Goal: Navigation & Orientation: Understand site structure

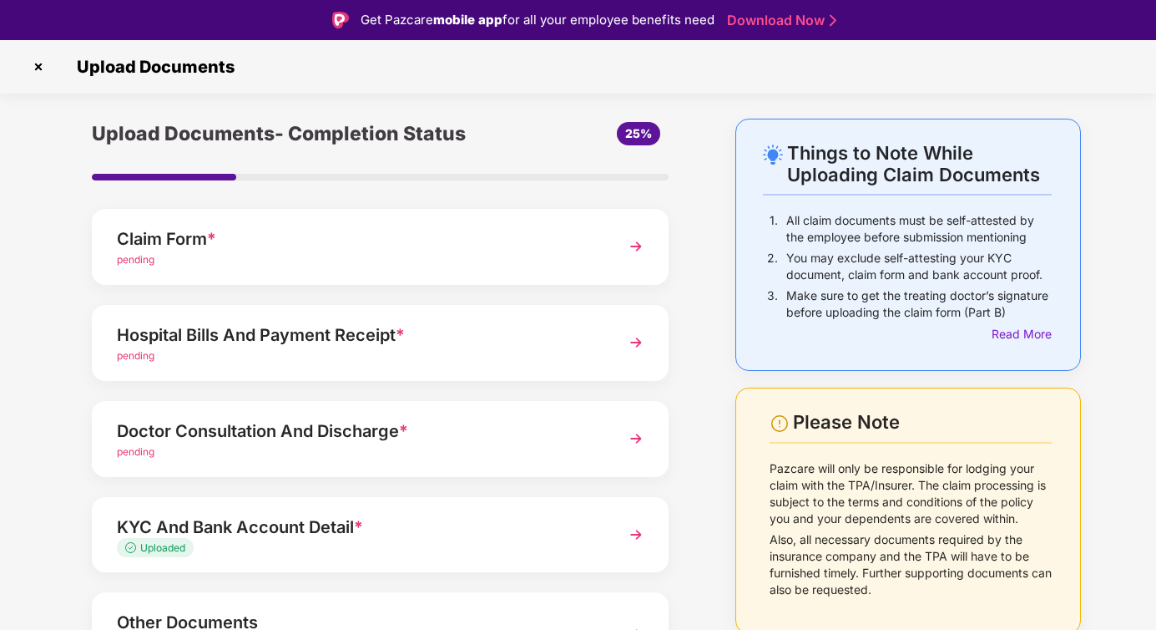
click at [36, 66] on img at bounding box center [38, 66] width 27 height 27
click at [40, 69] on img at bounding box center [38, 66] width 27 height 27
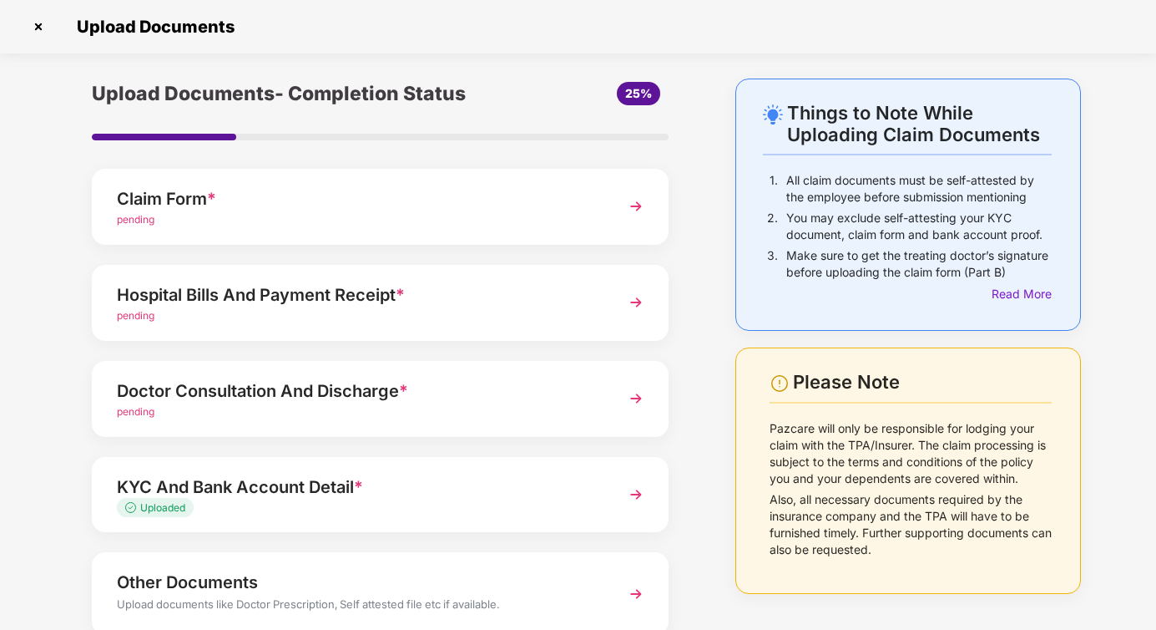
click at [43, 27] on img at bounding box center [38, 26] width 27 height 27
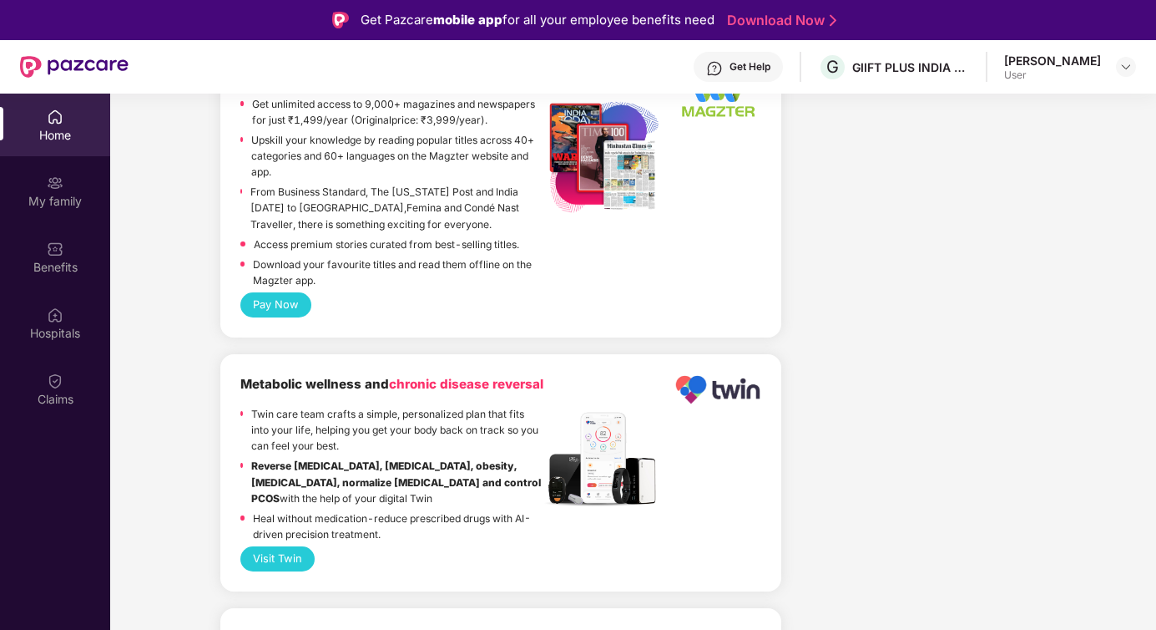
scroll to position [1511, 0]
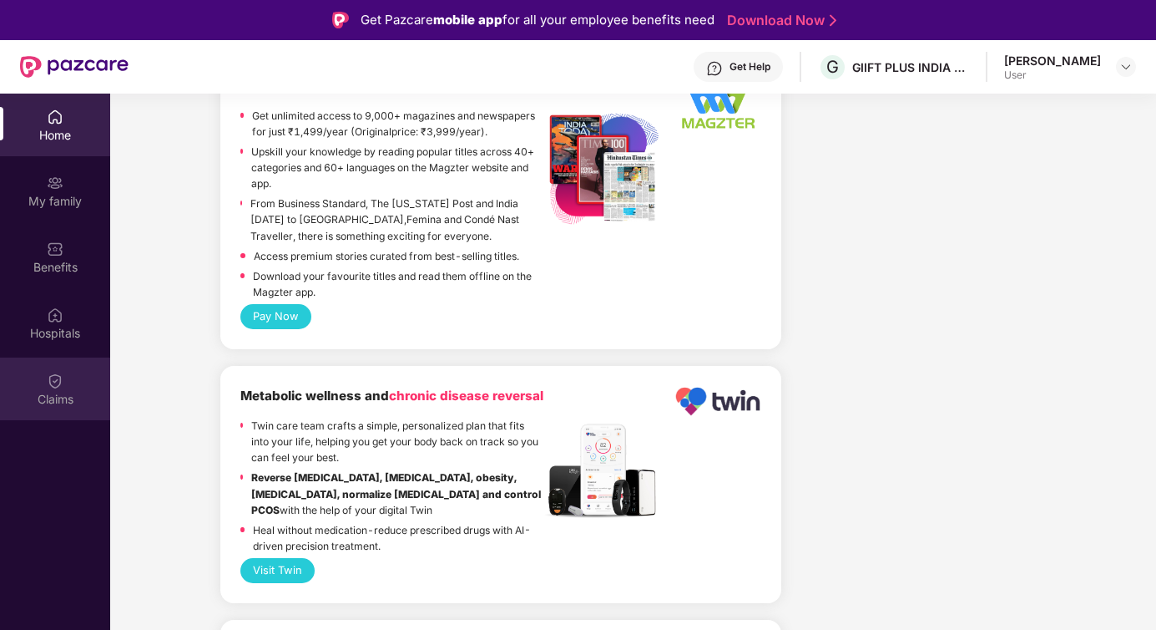
click at [66, 385] on div "Claims" at bounding box center [55, 388] width 110 height 63
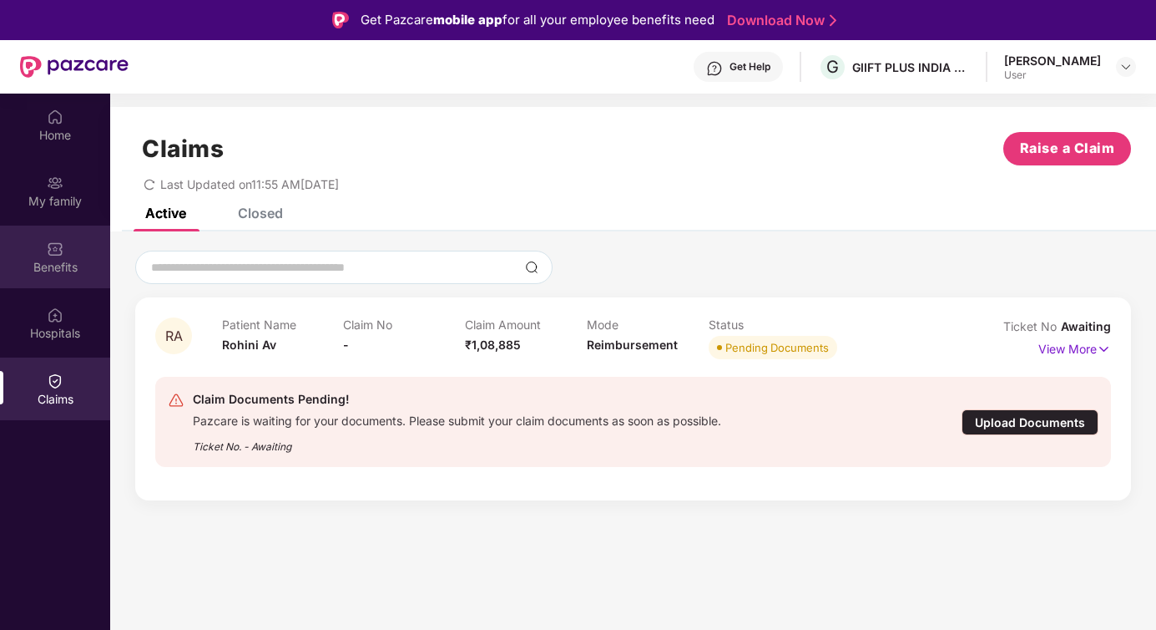
click at [60, 263] on div "Benefits" at bounding box center [55, 267] width 110 height 17
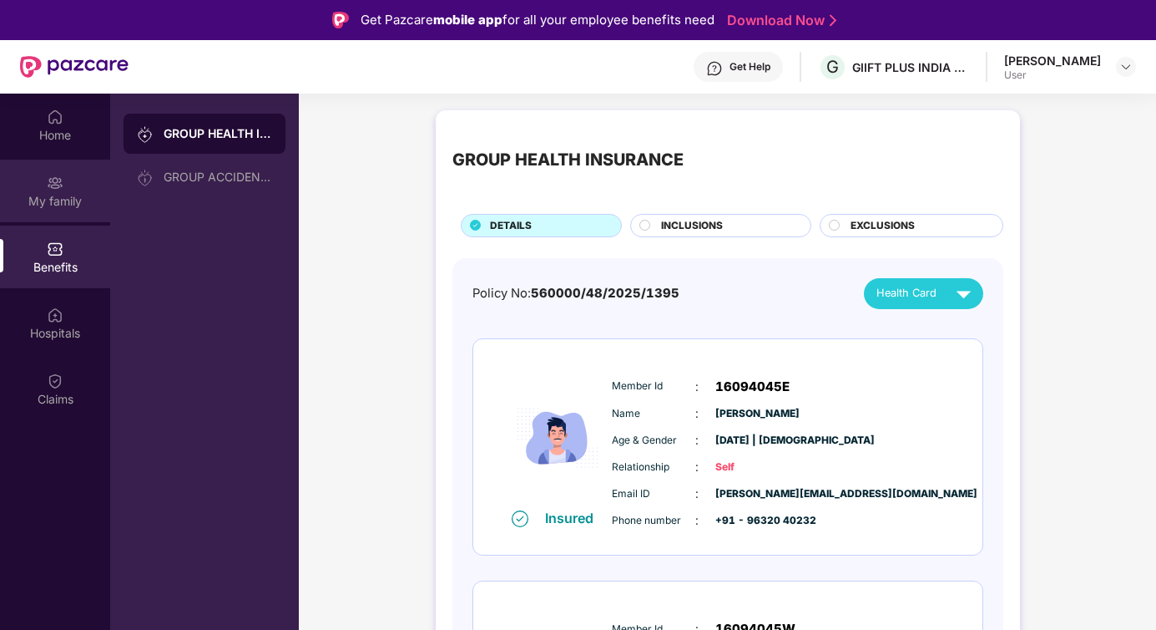
click at [56, 194] on div "My family" at bounding box center [55, 201] width 110 height 17
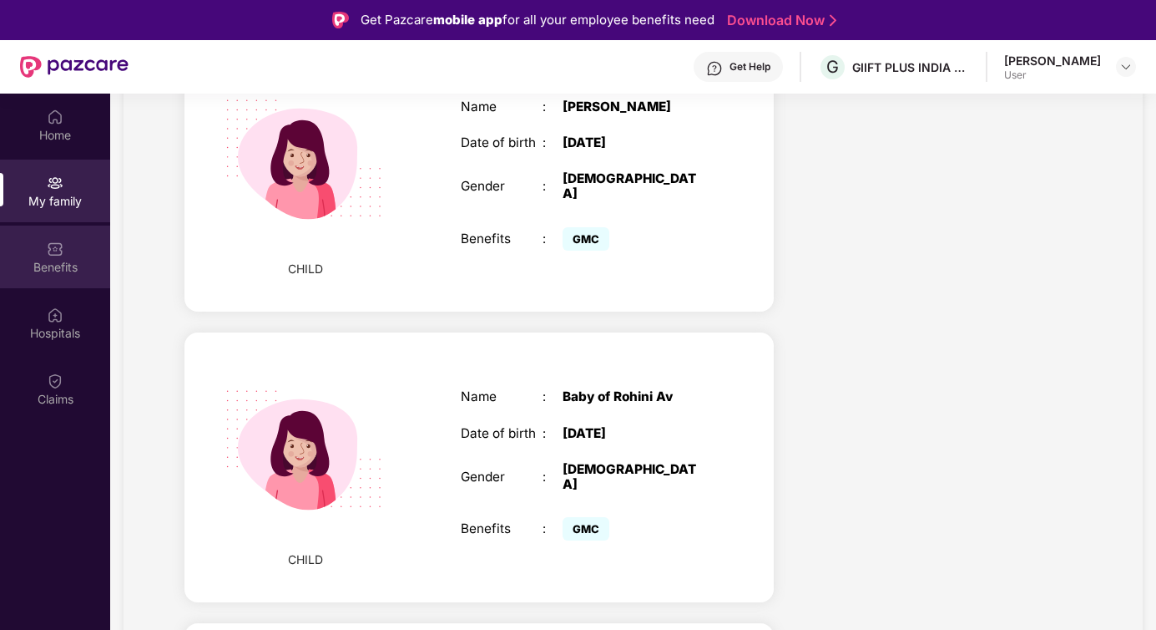
scroll to position [986, 0]
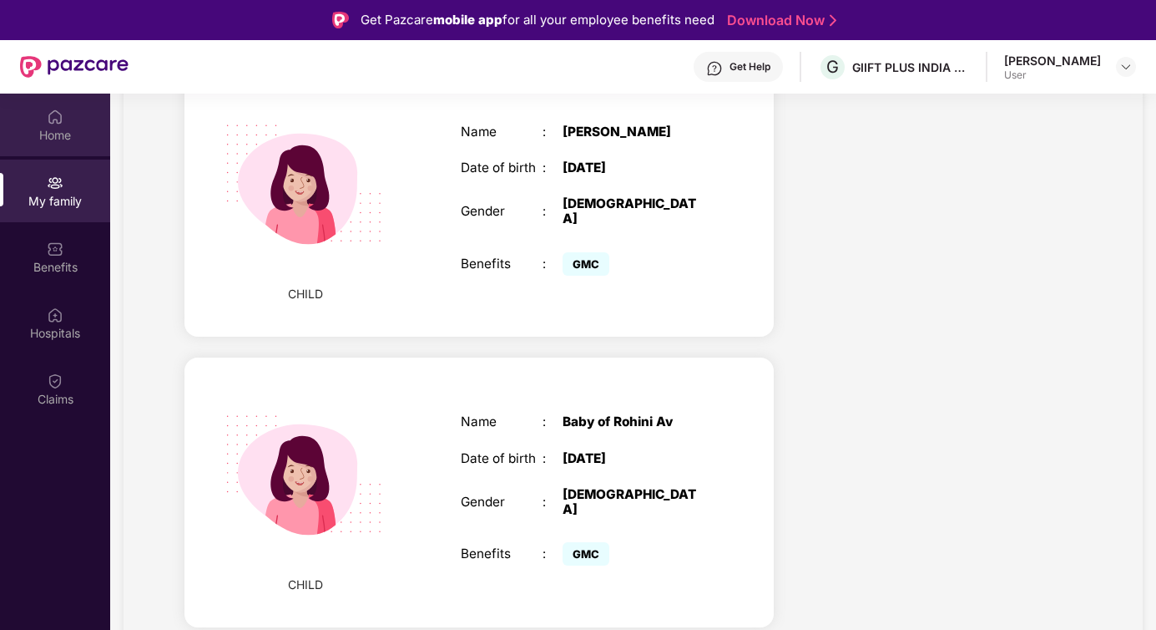
click at [47, 133] on div "Home" at bounding box center [55, 135] width 110 height 17
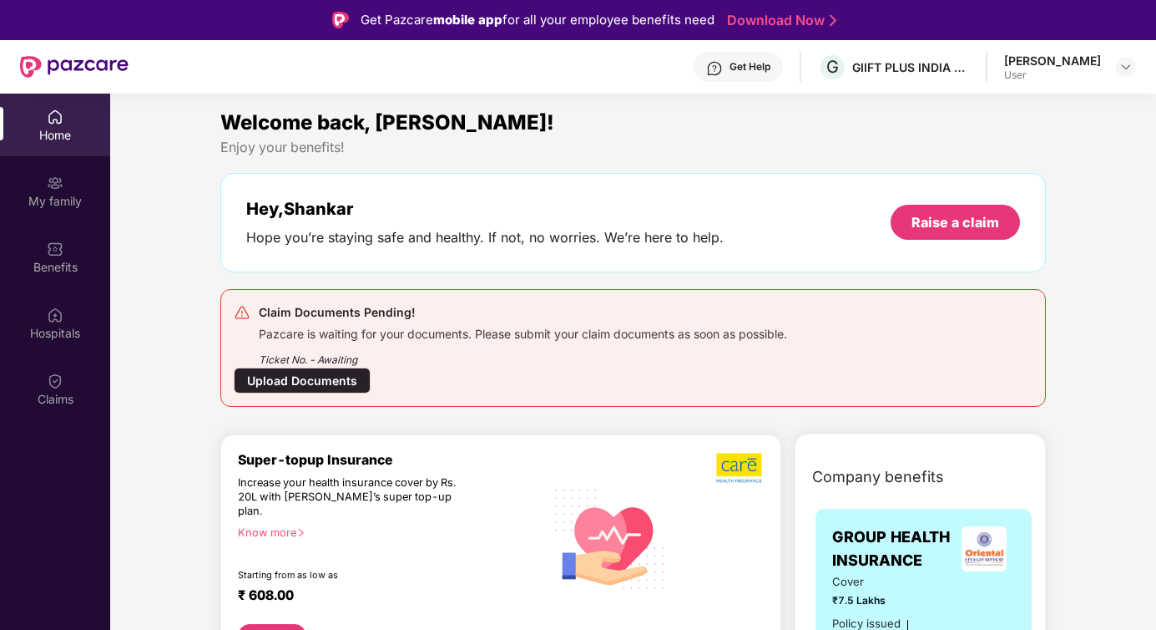
click at [706, 71] on img at bounding box center [714, 68] width 17 height 17
